Goal: Register for event/course

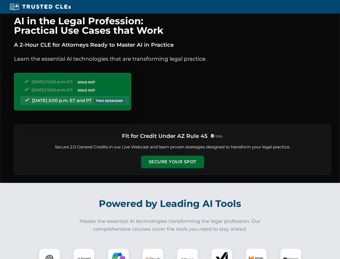
click at [172, 162] on button "Secure Your Spot" at bounding box center [172, 161] width 63 height 12
click at [50, 253] on img at bounding box center [50, 259] width 16 height 16
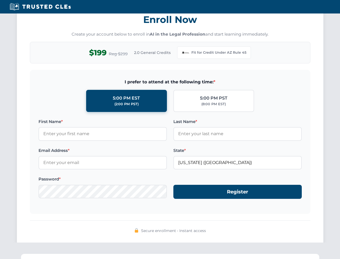
scroll to position [525, 0]
